Goal: Task Accomplishment & Management: Use online tool/utility

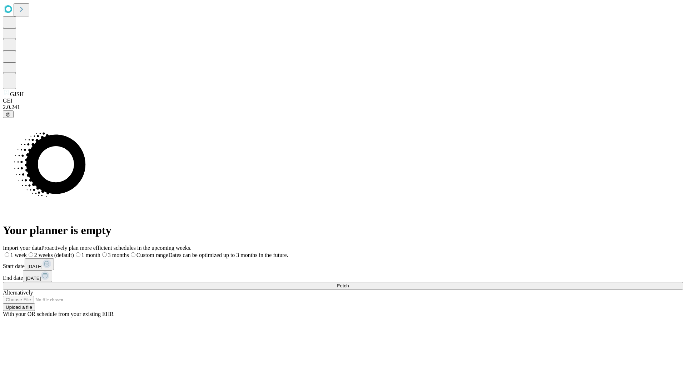
click at [349, 283] on span "Fetch" at bounding box center [343, 285] width 12 height 5
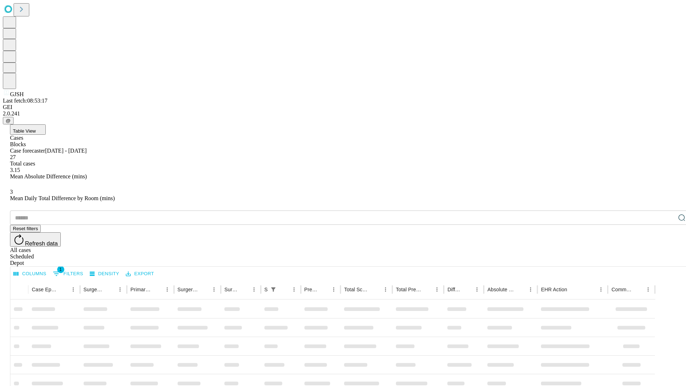
click at [668, 260] on div "Depot" at bounding box center [350, 263] width 681 height 6
